Goal: Register for event/course

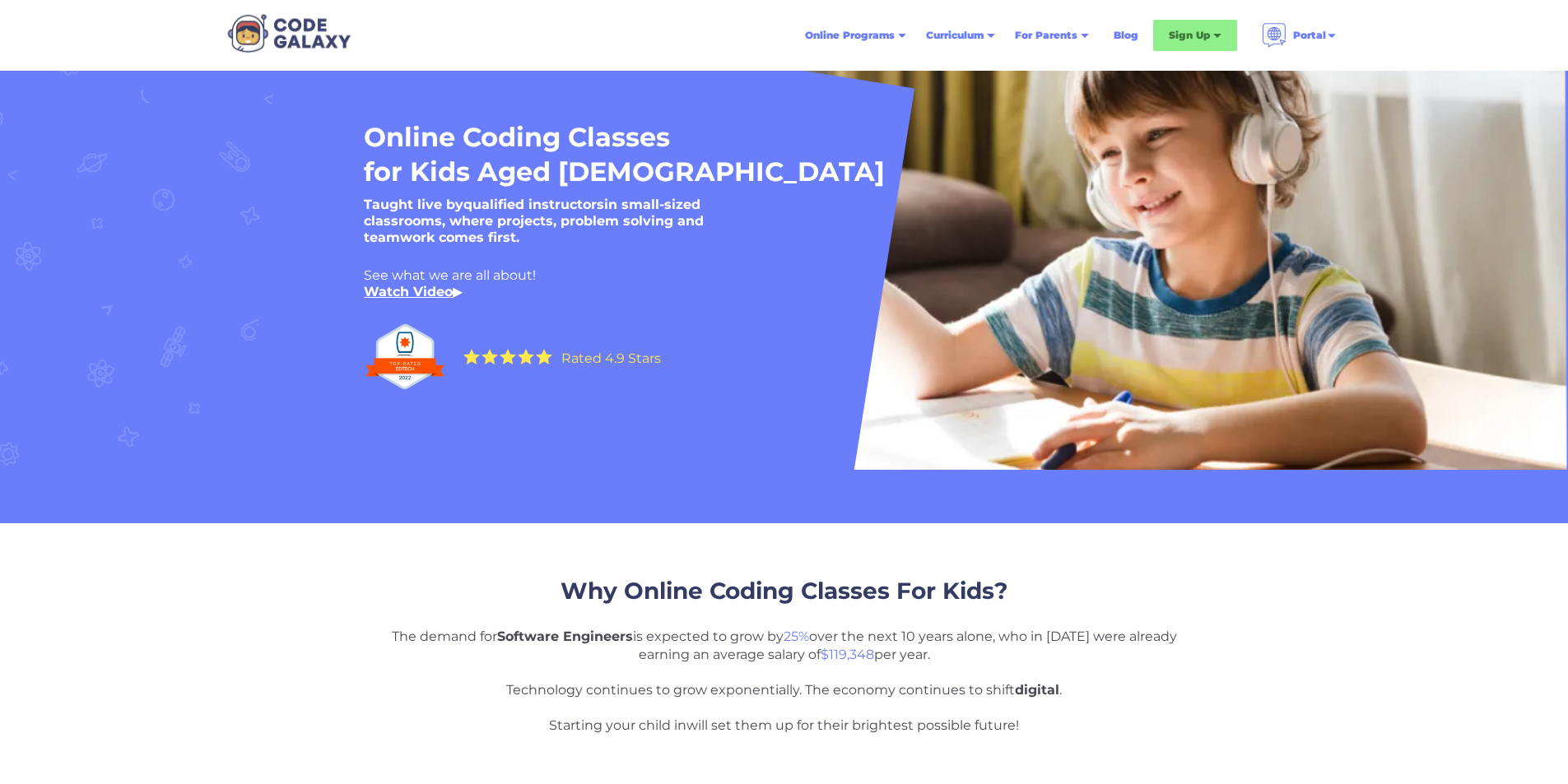
drag, startPoint x: 1460, startPoint y: 344, endPoint x: 1424, endPoint y: 196, distance: 152.3
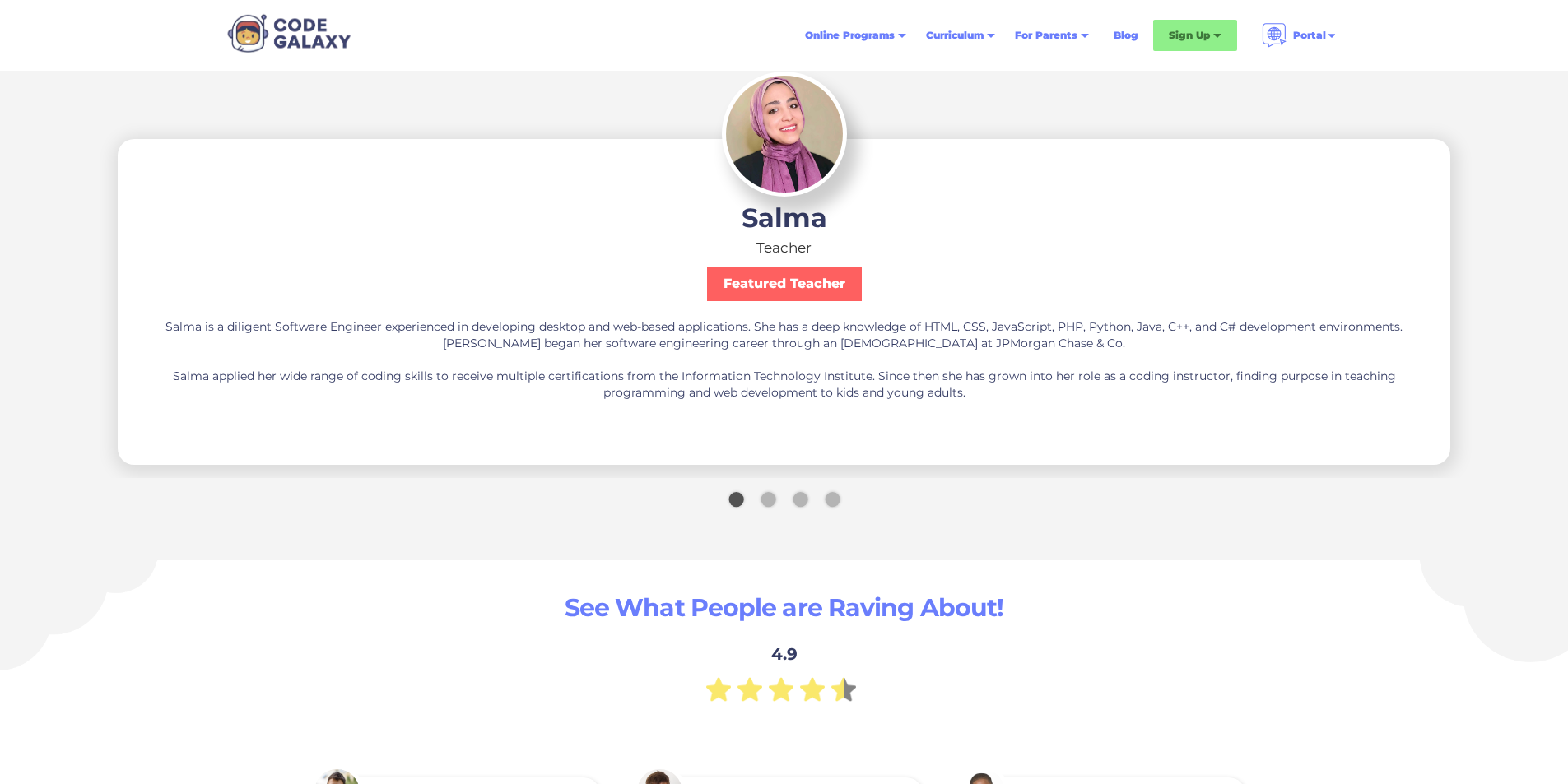
scroll to position [2798, 0]
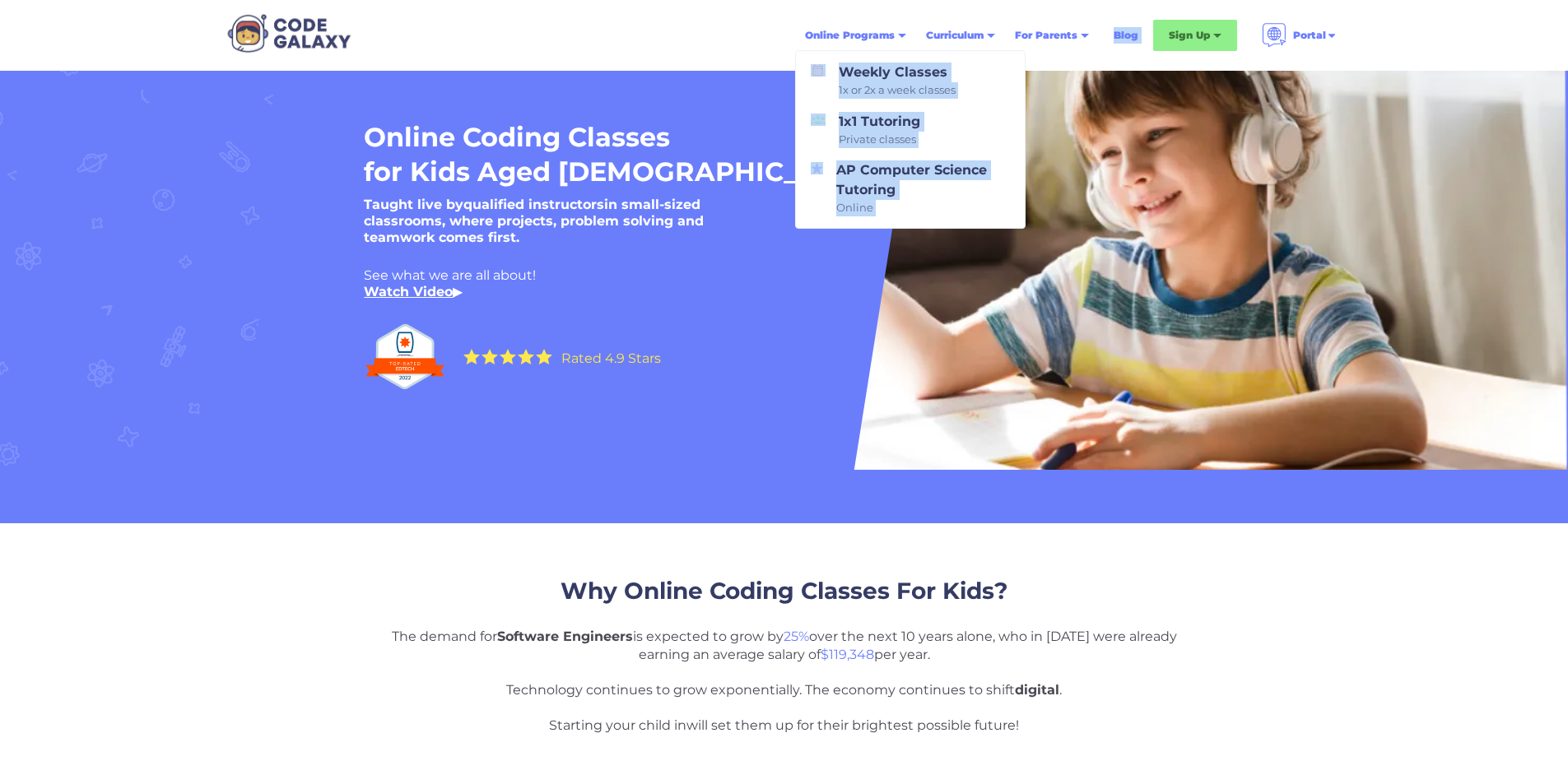
drag, startPoint x: 1395, startPoint y: 20, endPoint x: 803, endPoint y: 31, distance: 592.1
click at [804, 33] on nav "Online Programs Weekly Classes 1x or 2x a week classes 1x1 Tutoring Private cla…" at bounding box center [784, 35] width 1568 height 71
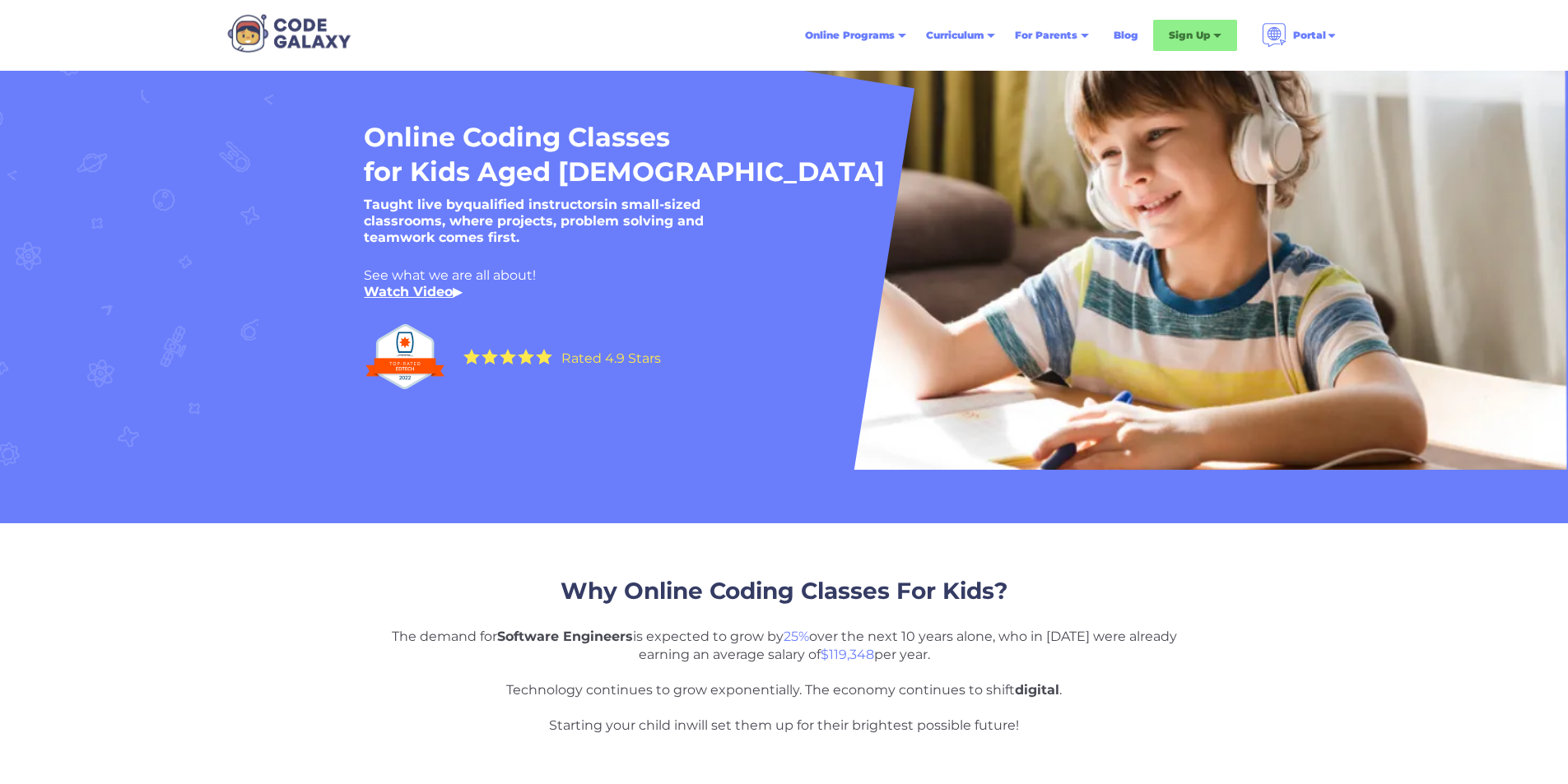
click at [651, 24] on div "Online Programs Weekly Classes 1x or 2x a week classes 1x1 Tutoring Private cla…" at bounding box center [784, 35] width 1126 height 71
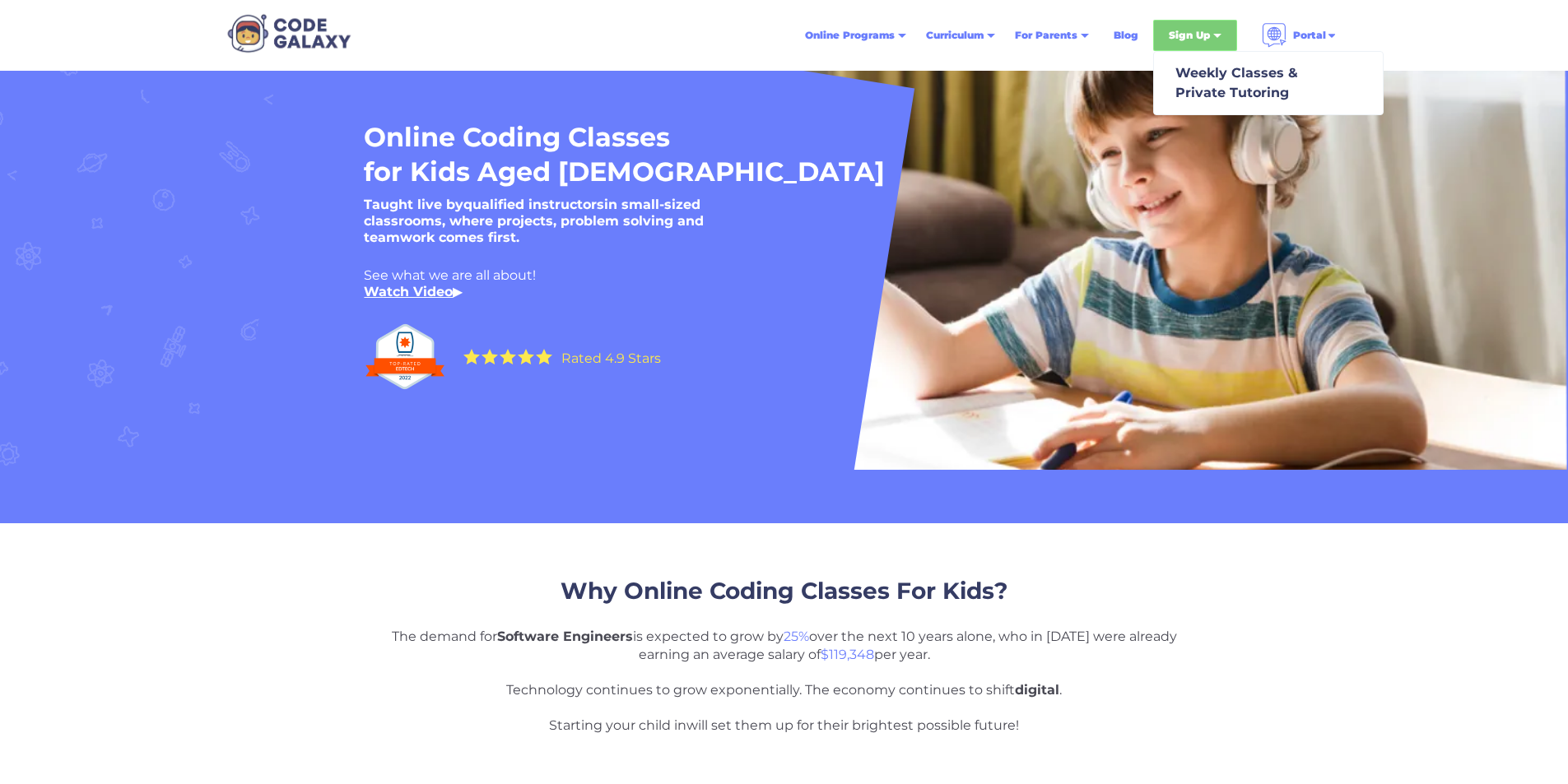
click at [1195, 37] on div "Sign Up" at bounding box center [1189, 35] width 41 height 16
click at [1194, 36] on div "Sign Up" at bounding box center [1189, 35] width 41 height 16
click at [1210, 73] on div "Weekly Classes & Private Tutoring" at bounding box center [1233, 83] width 129 height 40
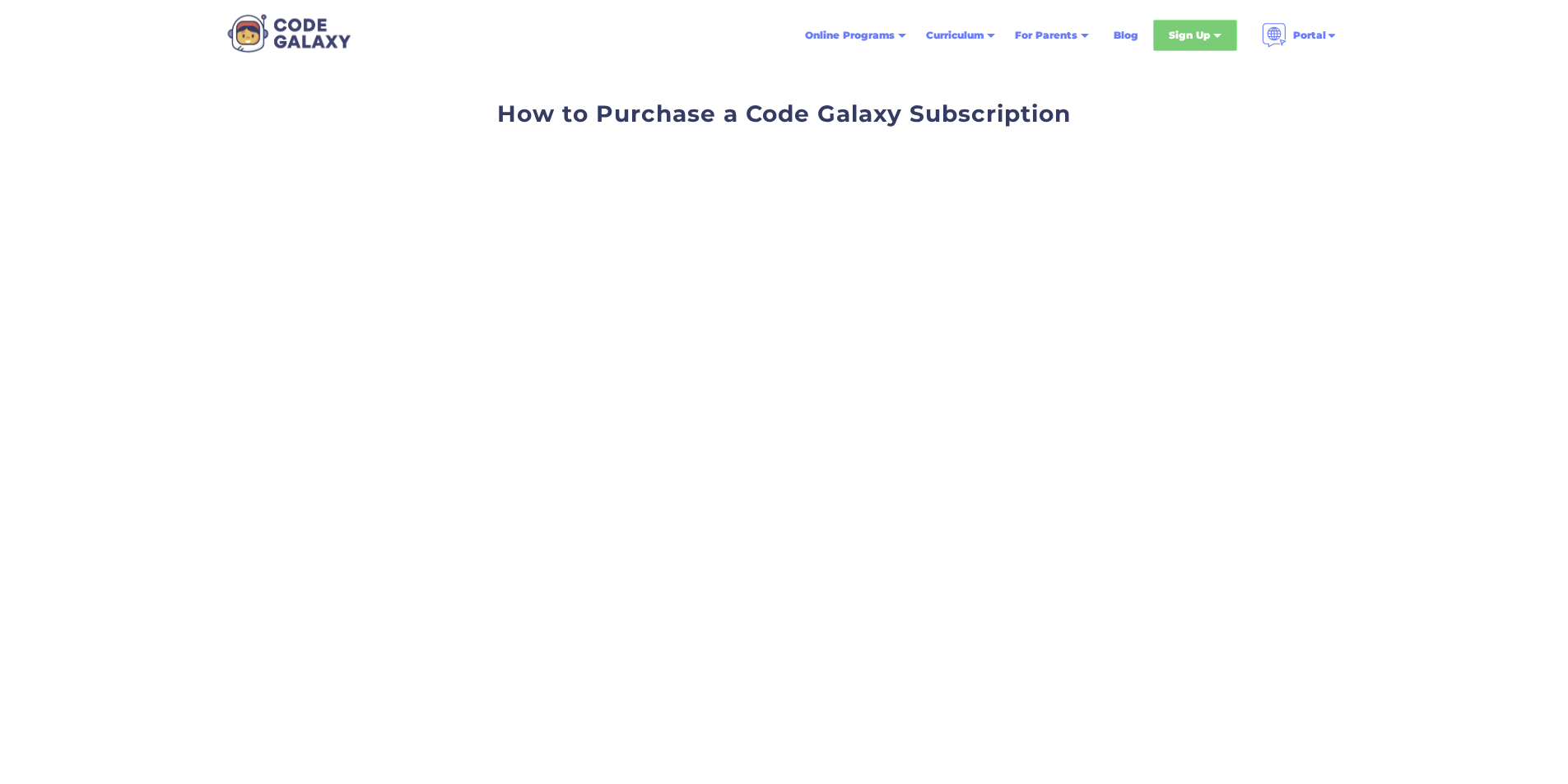
click at [1173, 46] on div "Sign Up" at bounding box center [1195, 35] width 84 height 31
click at [1181, 35] on div "Sign Up" at bounding box center [1189, 35] width 41 height 16
click at [1176, 38] on div "Sign Up" at bounding box center [1189, 35] width 41 height 16
click at [1202, 41] on div "Sign Up" at bounding box center [1189, 35] width 41 height 16
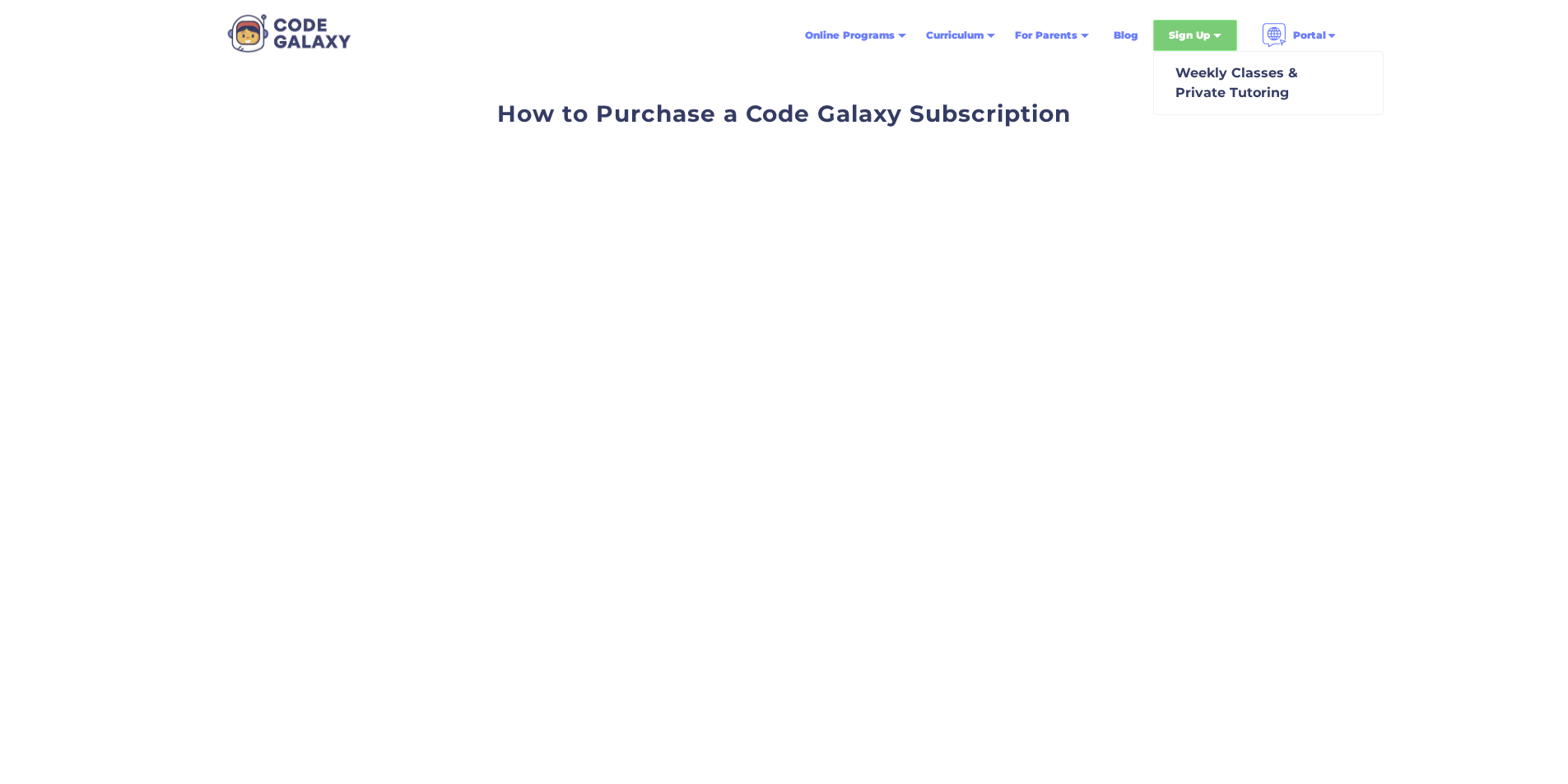
click at [1202, 41] on div "Sign Up" at bounding box center [1189, 35] width 41 height 16
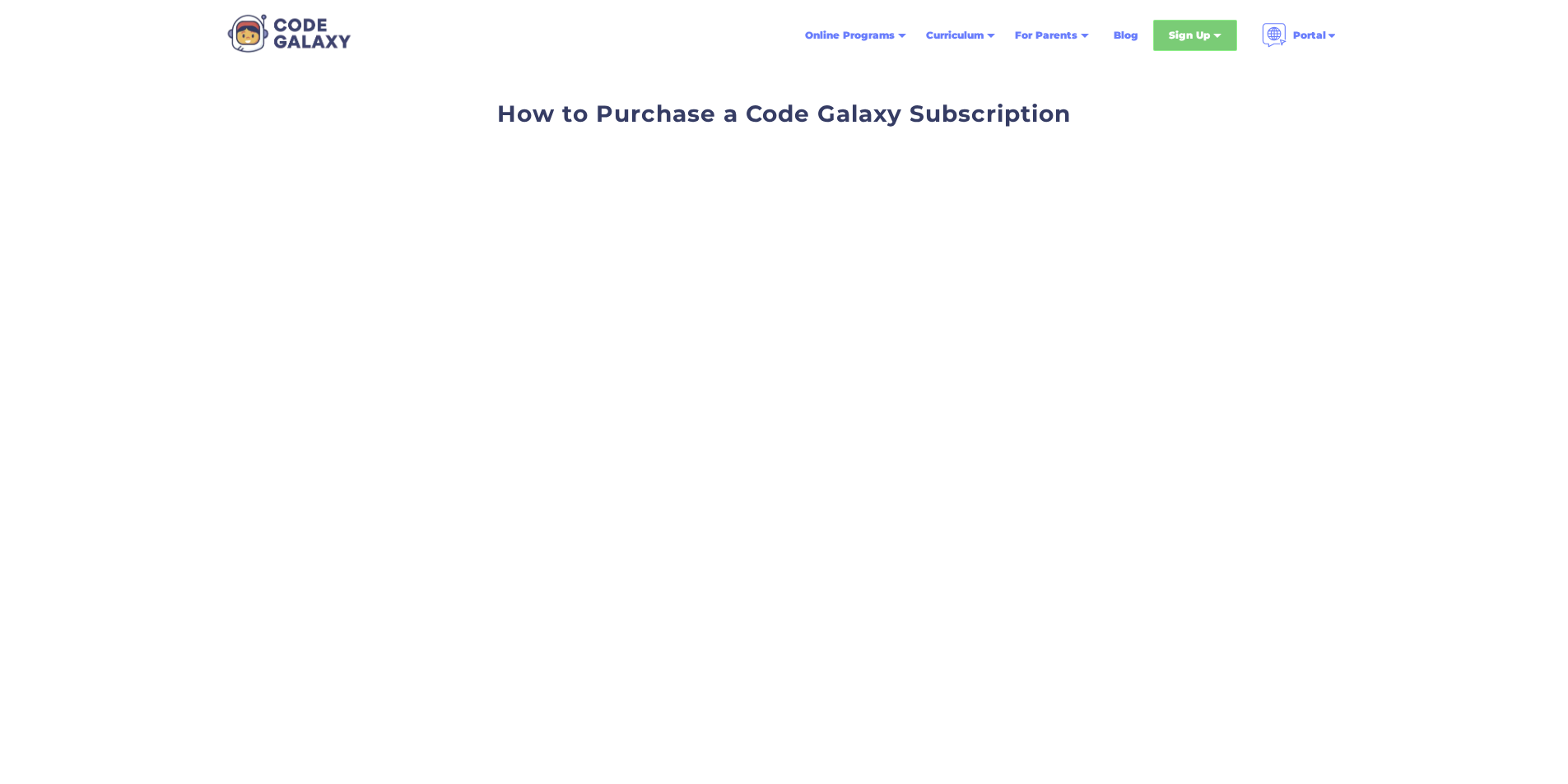
click at [1202, 41] on div "Sign Up" at bounding box center [1189, 35] width 41 height 16
click at [1244, 78] on div "Weekly Classes & Private Tutoring" at bounding box center [1233, 83] width 129 height 40
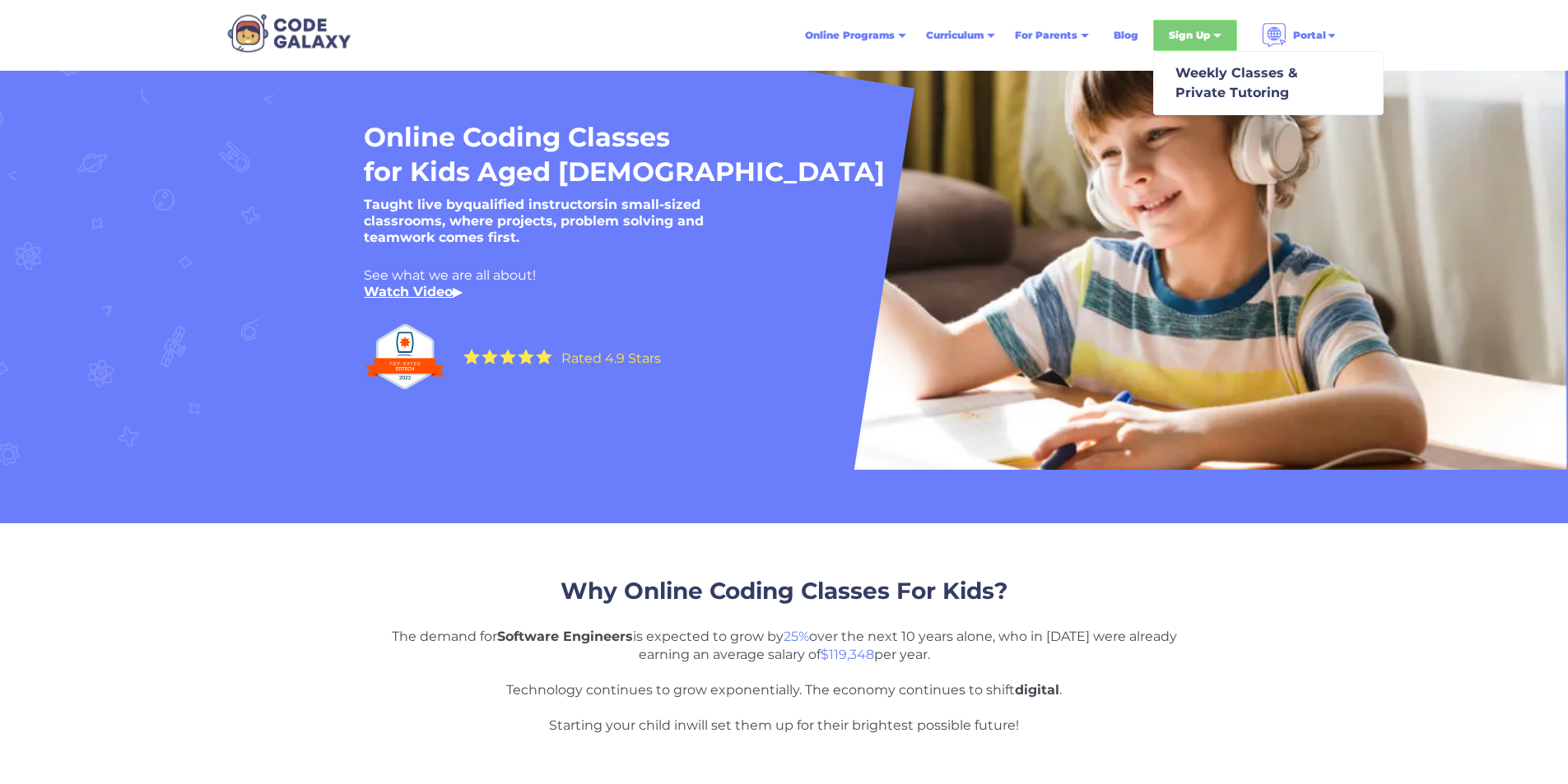
click at [1182, 46] on div "Sign Up" at bounding box center [1195, 35] width 84 height 31
